Goal: Navigation & Orientation: Find specific page/section

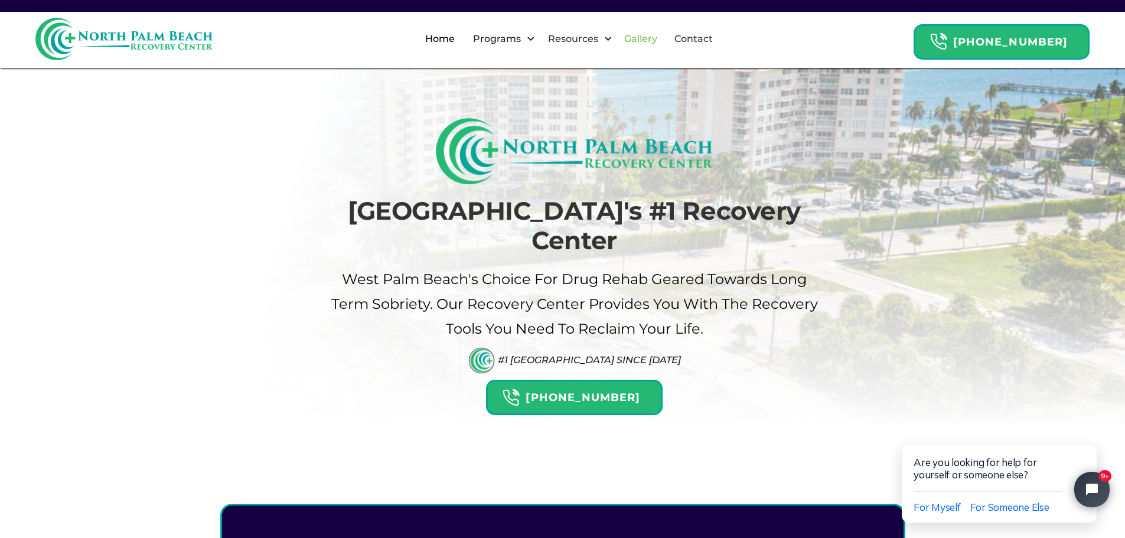
click at [655, 41] on link "Gallery" at bounding box center [640, 39] width 47 height 38
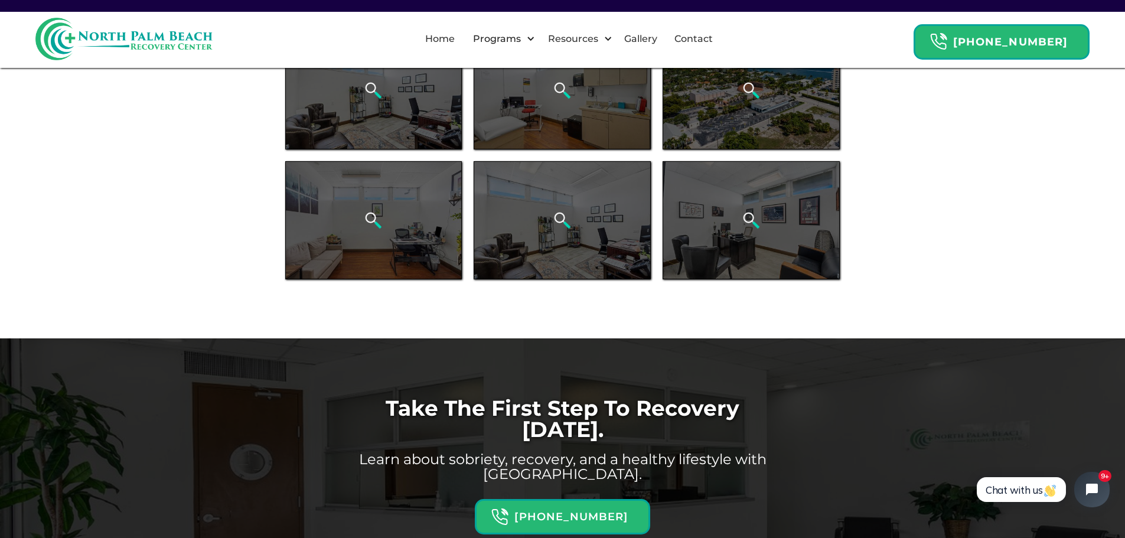
scroll to position [472, 0]
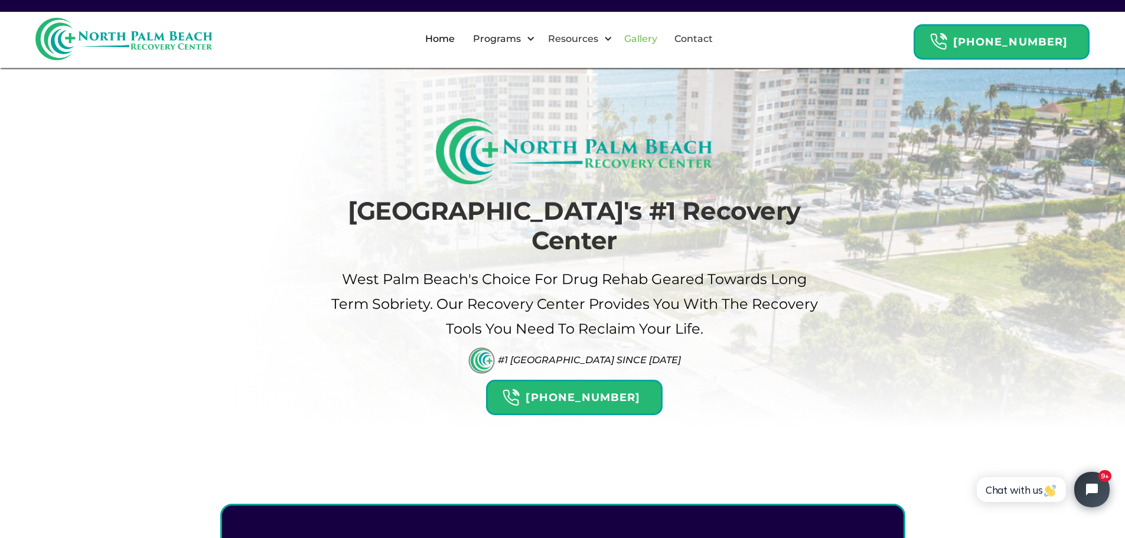
click at [656, 37] on link "Gallery" at bounding box center [640, 39] width 47 height 38
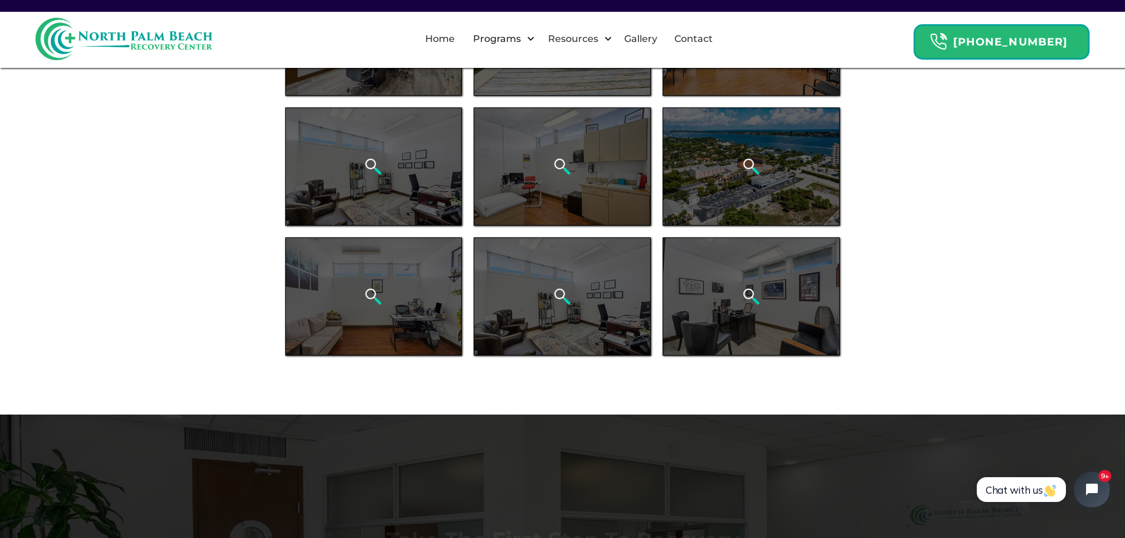
scroll to position [708, 0]
